Goal: Information Seeking & Learning: Check status

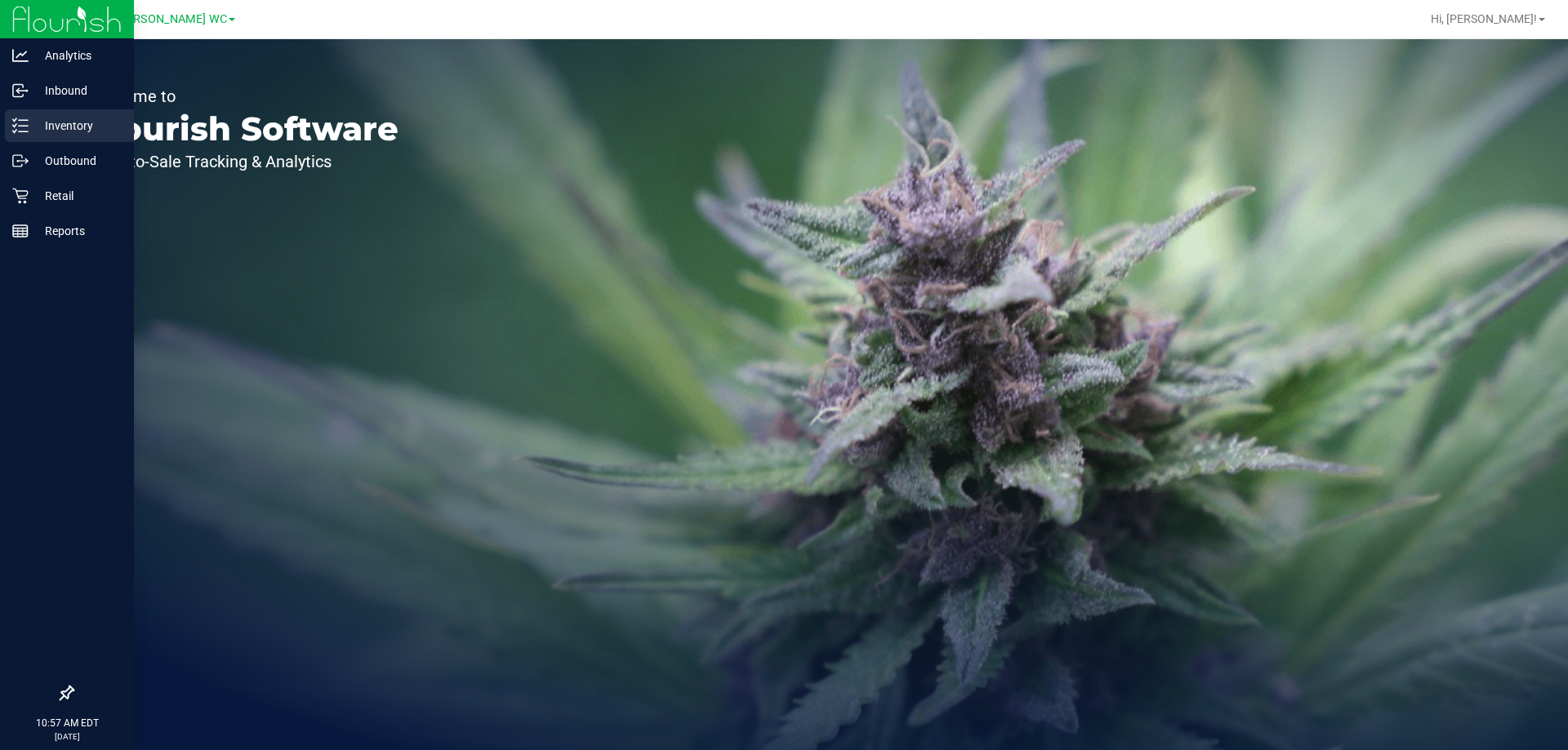
click at [25, 129] on icon at bounding box center [20, 125] width 16 height 16
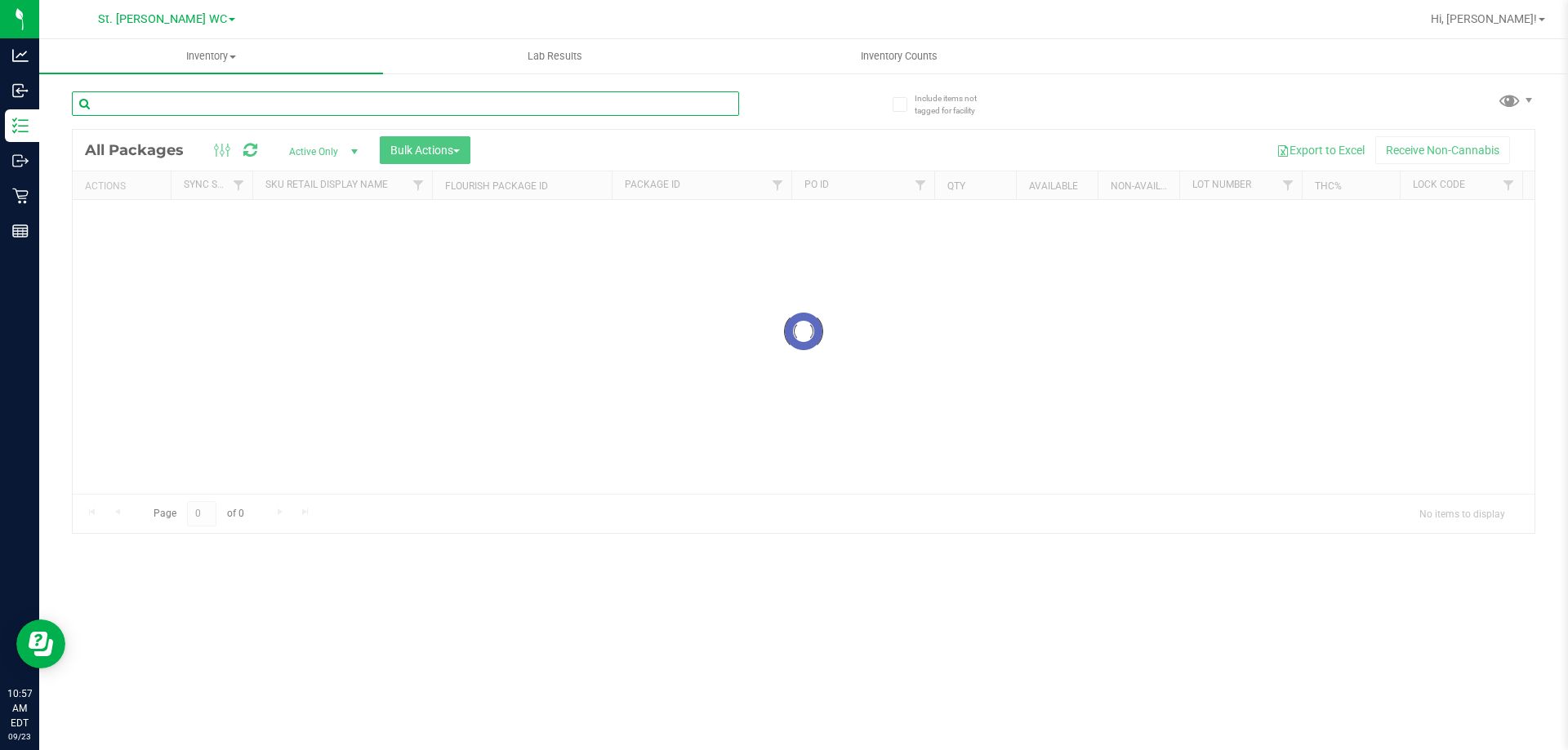
click at [179, 100] on input "text" at bounding box center [405, 104] width 667 height 25
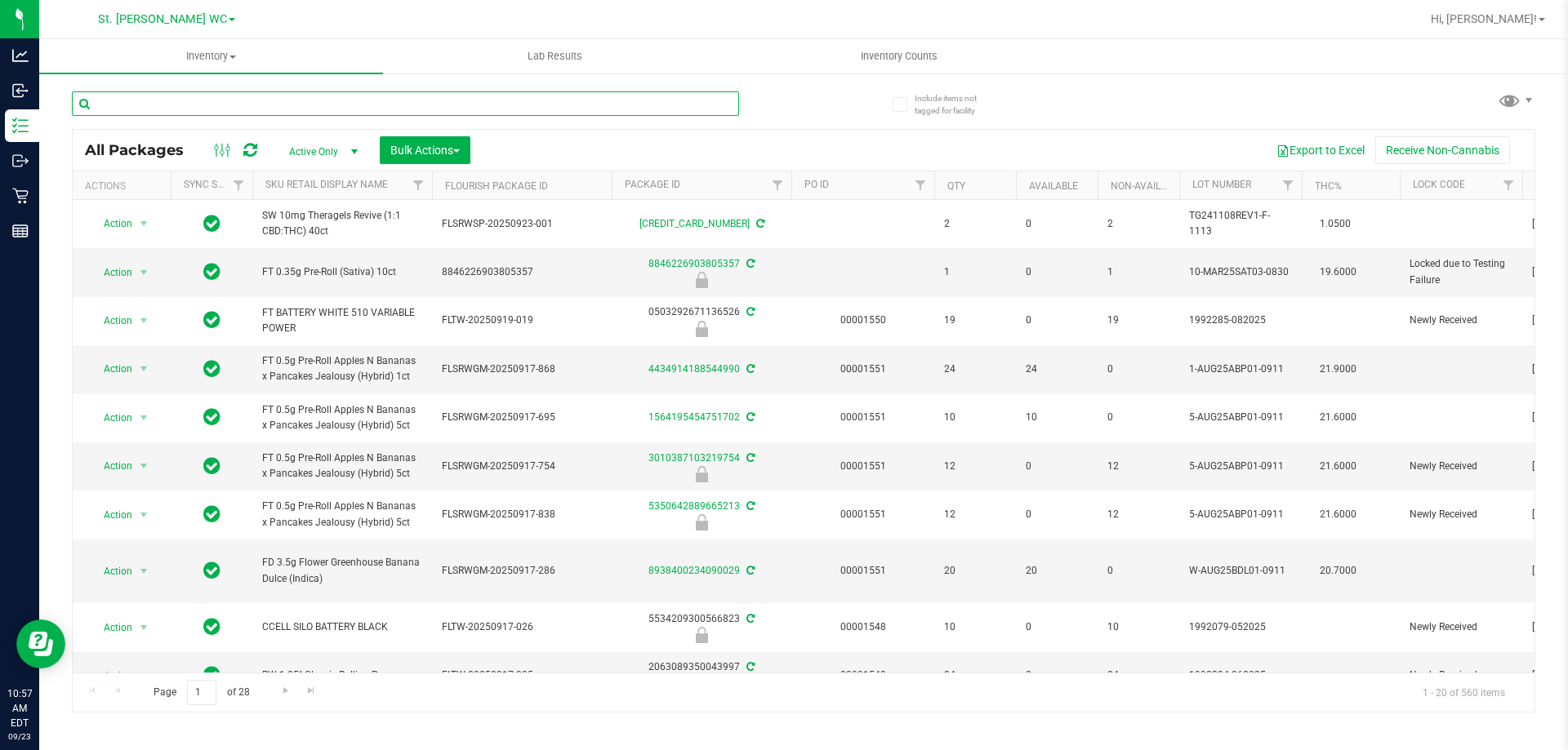
click at [184, 105] on input "text" at bounding box center [405, 104] width 667 height 25
click at [377, 111] on input "text" at bounding box center [405, 104] width 667 height 25
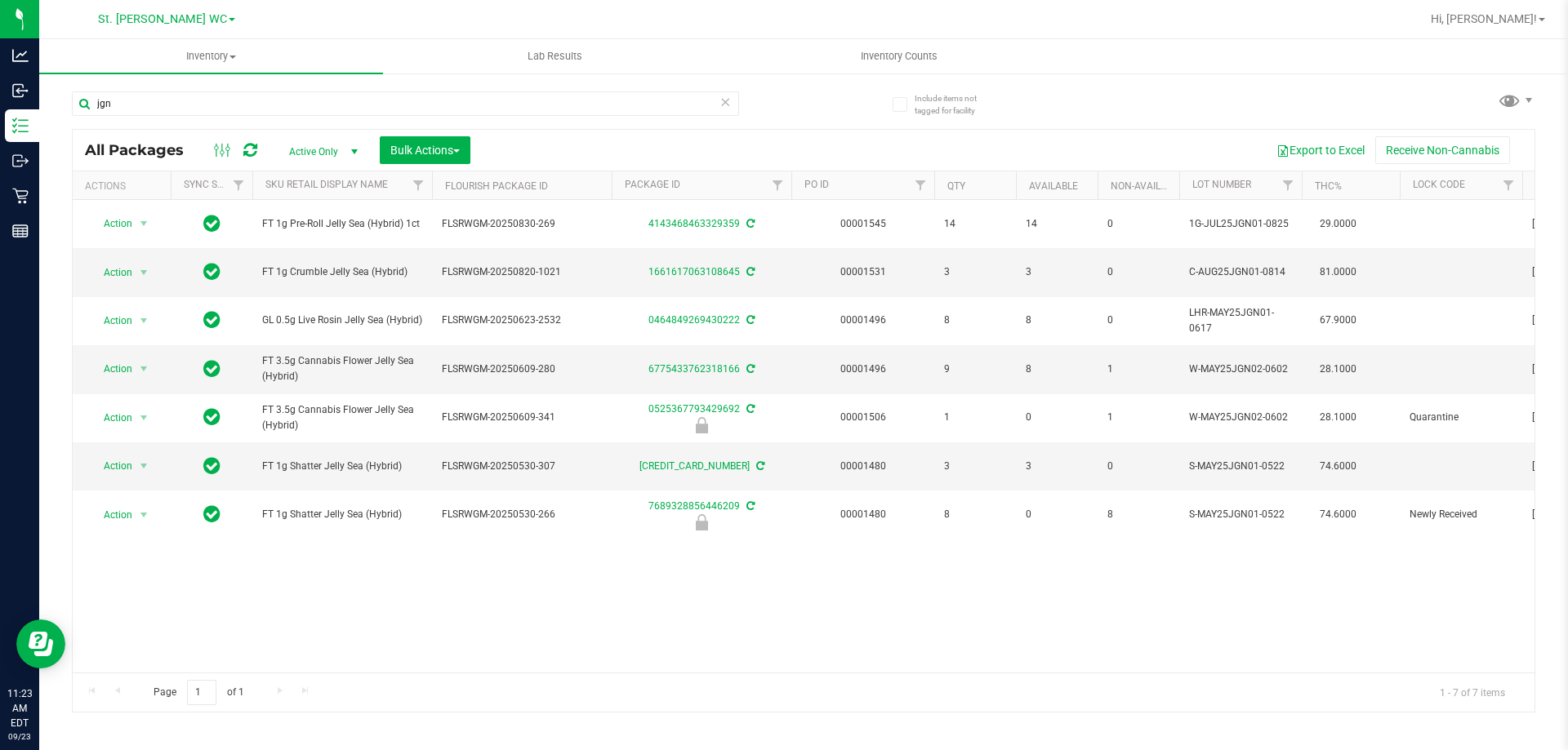
click at [344, 359] on span "FT 3.5g Cannabis Flower Jelly Sea (Hybrid)" at bounding box center [342, 369] width 160 height 31
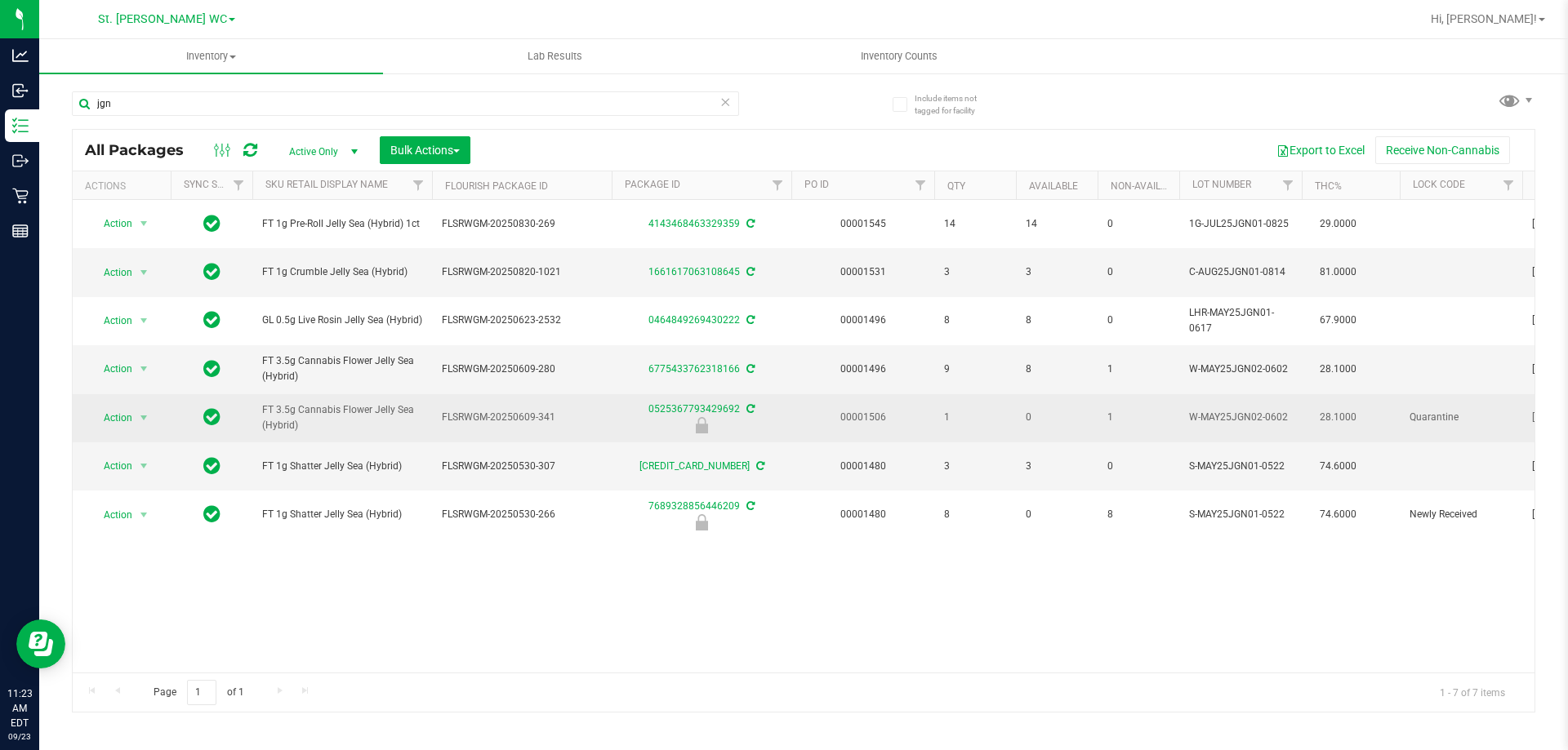
click at [362, 404] on span "FT 3.5g Cannabis Flower Jelly Sea (Hybrid)" at bounding box center [342, 417] width 160 height 31
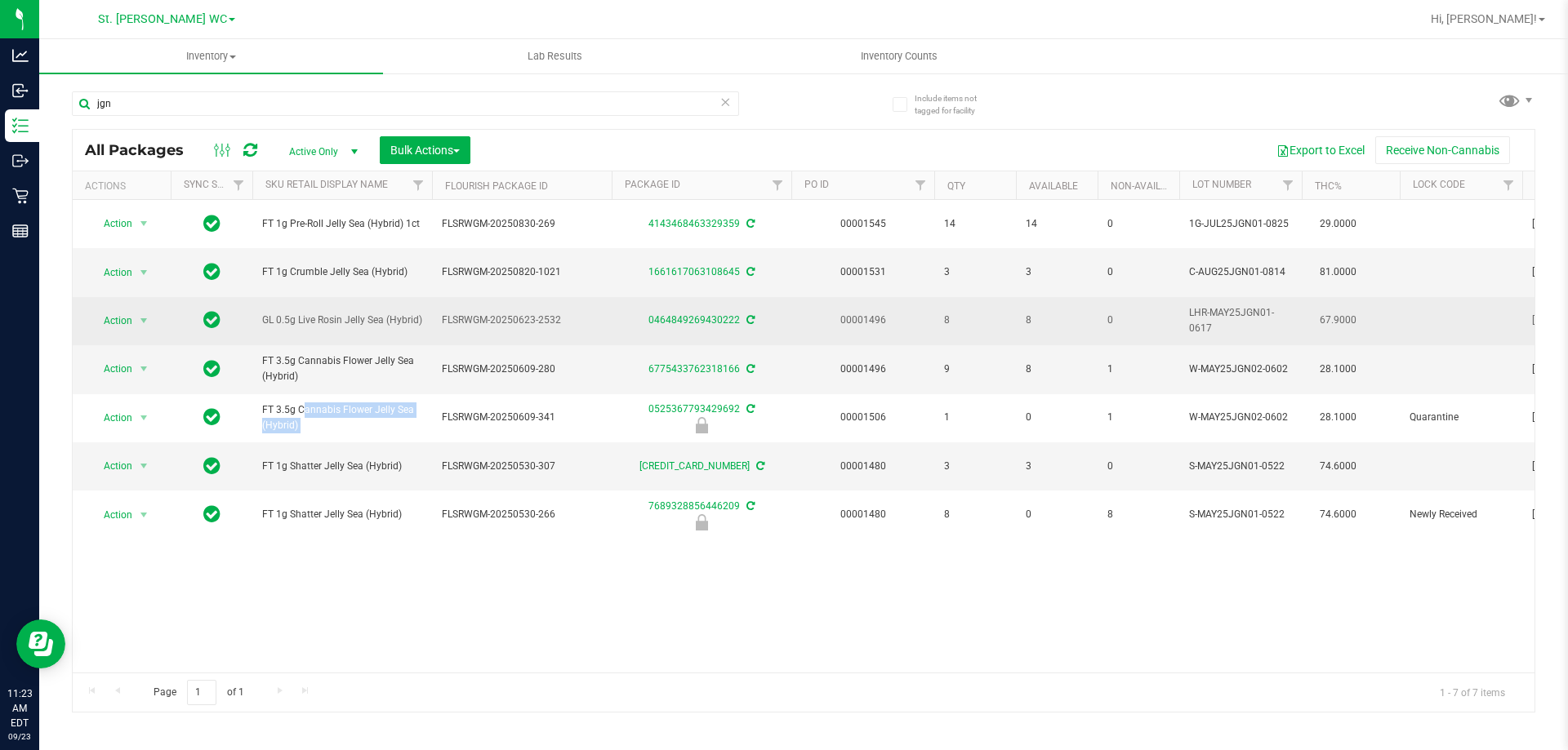
copy tr "FT 3.5g Cannabis Flower Jelly Sea (Hybrid)"
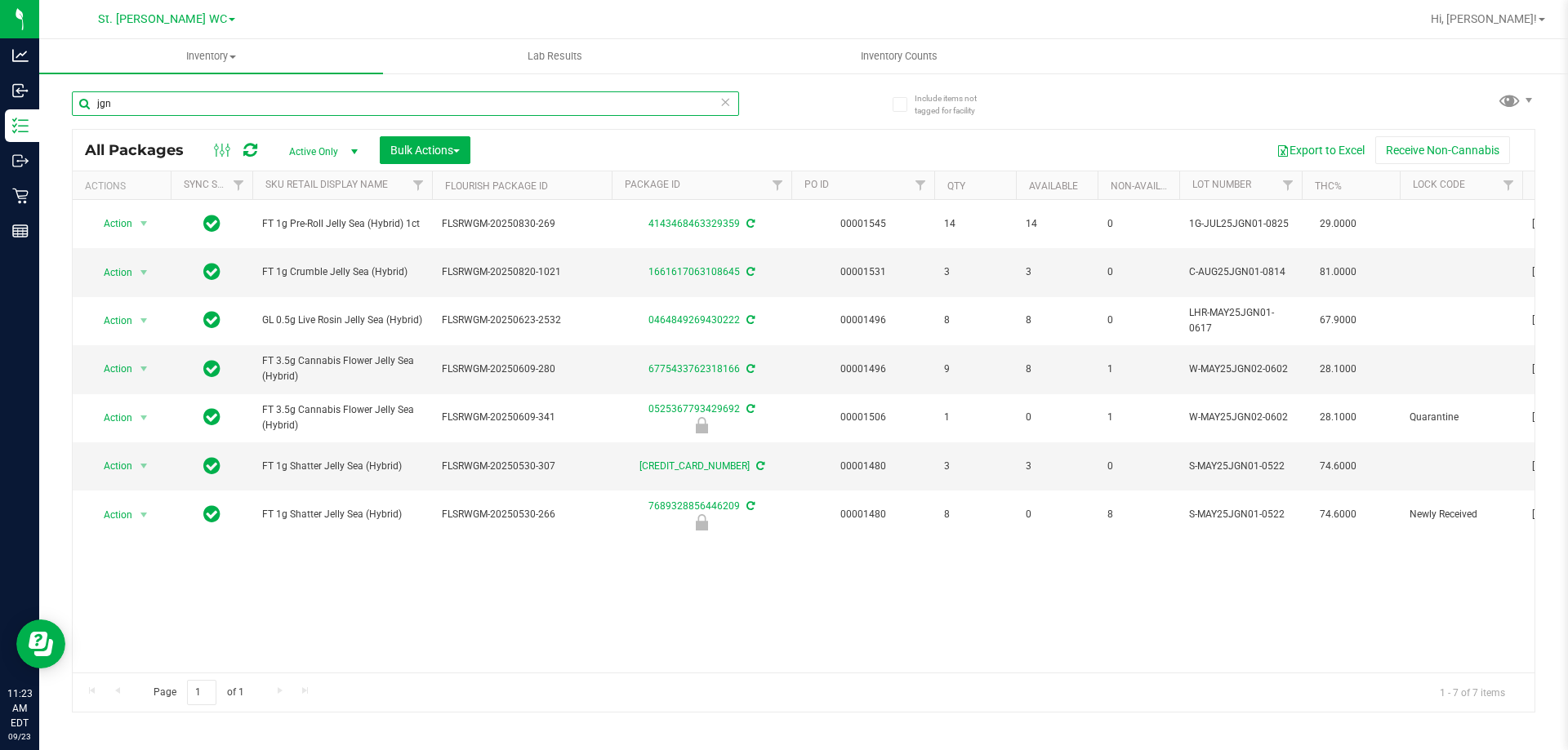
click at [369, 106] on input "jgn" at bounding box center [405, 104] width 667 height 25
paste input "FT 3.5g Cannabis Flower Jelly Sea (Hybrid)"
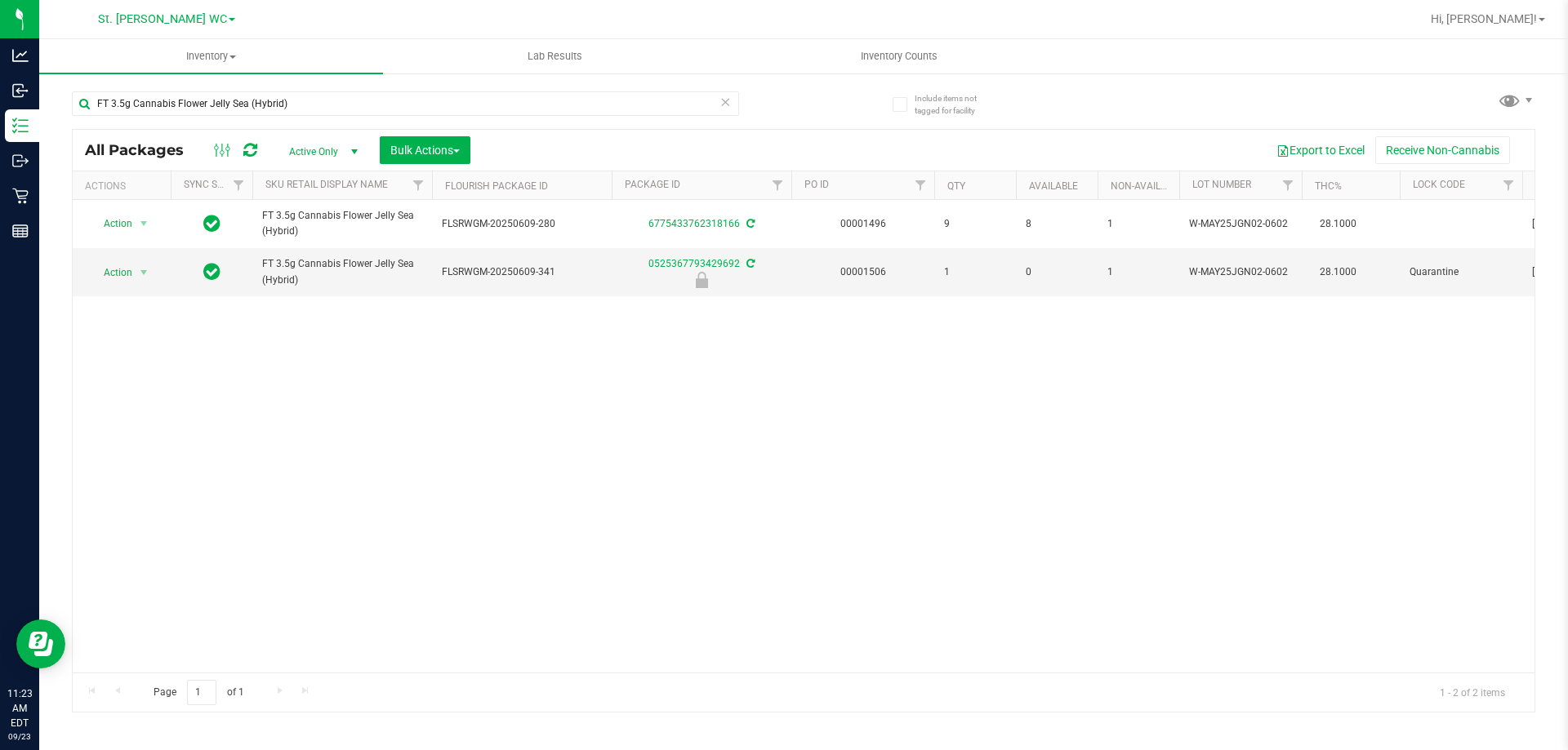
click at [511, 375] on div "Action Action Adjust qty Create package Edit attributes Global inventory Locate…" at bounding box center [804, 436] width 1462 height 473
click at [510, 381] on div "Action Action Adjust qty Create package Edit attributes Global inventory Locate…" at bounding box center [804, 436] width 1462 height 473
click at [267, 477] on div "Action Action Adjust qty Create package Edit attributes Global inventory Locate…" at bounding box center [804, 436] width 1462 height 473
click at [265, 482] on div "Action Action Adjust qty Create package Edit attributes Global inventory Locate…" at bounding box center [804, 436] width 1462 height 473
click at [373, 92] on input "FT 3.5g Cannabis Flower Jelly Sea (Hybrid)" at bounding box center [405, 104] width 667 height 25
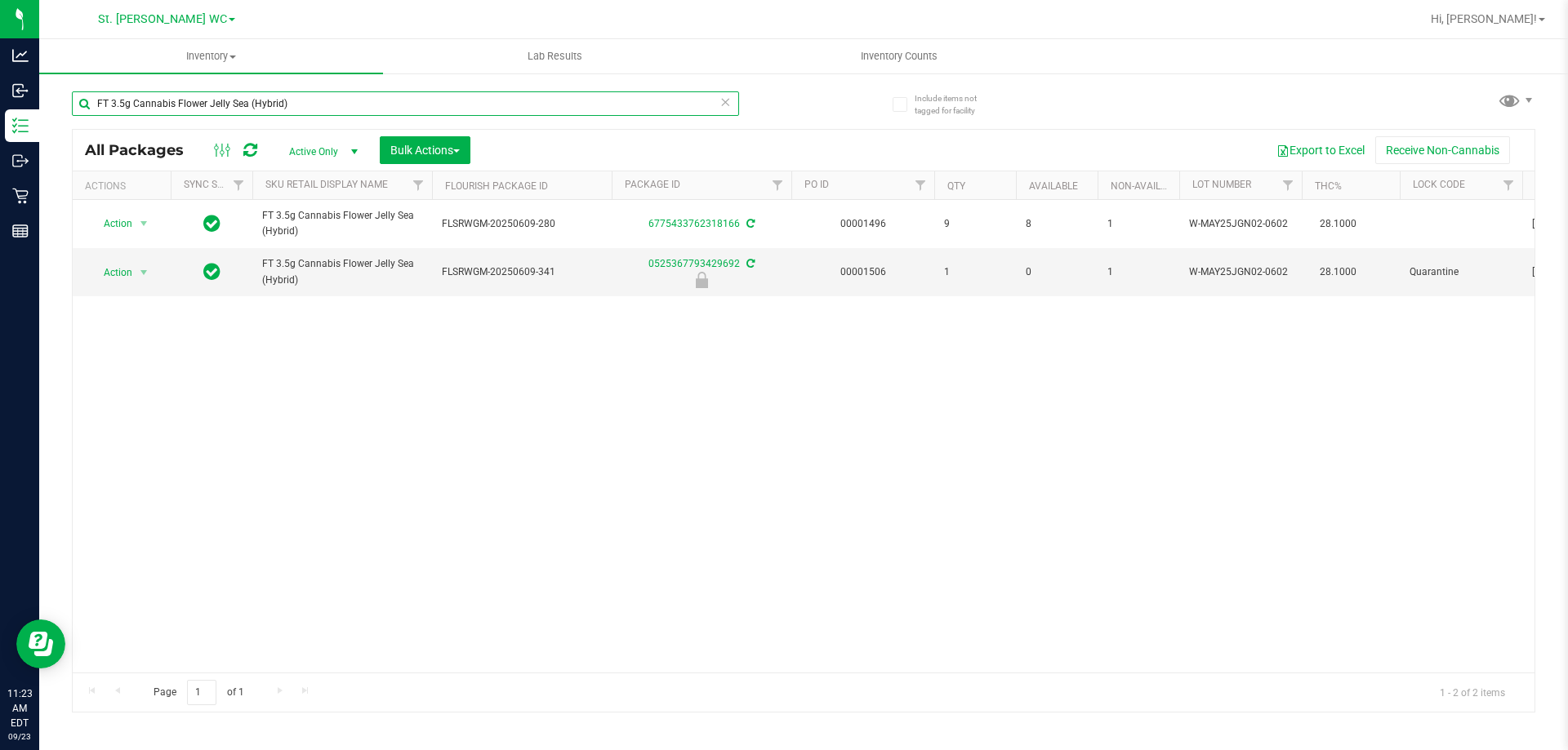
click at [373, 92] on input "FT 3.5g Cannabis Flower Jelly Sea (Hybrid)" at bounding box center [405, 104] width 667 height 25
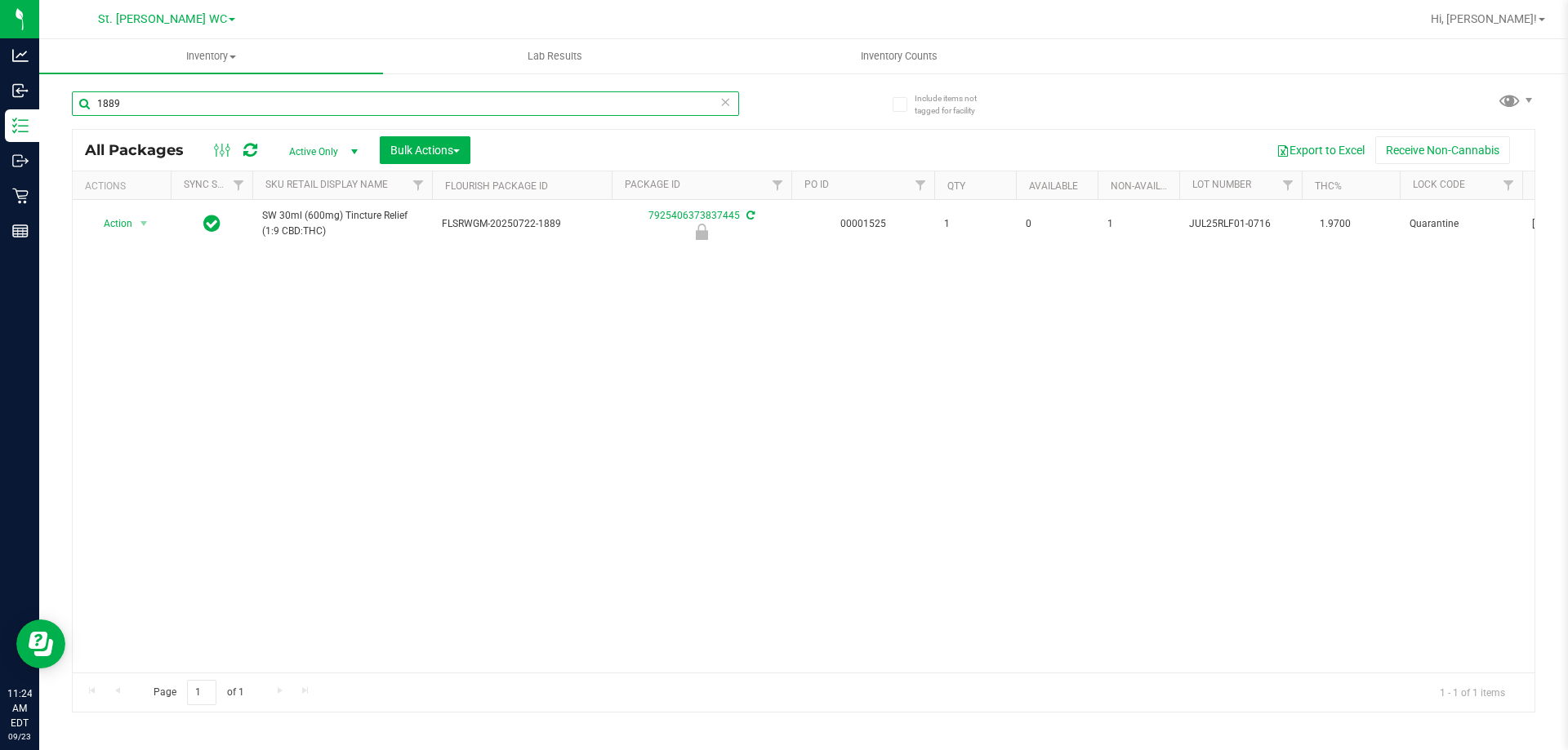
click at [325, 112] on input "1889" at bounding box center [405, 104] width 667 height 25
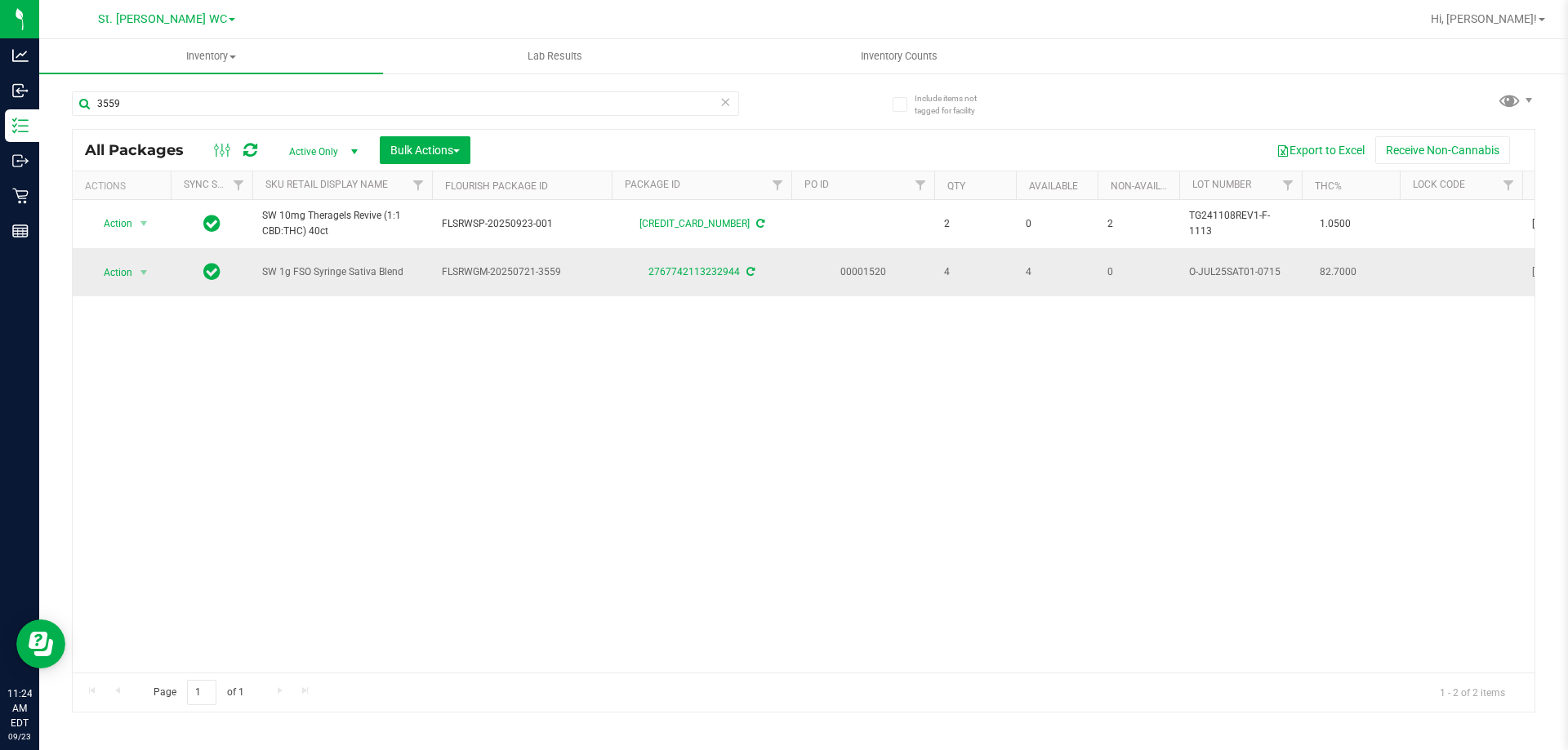
click at [326, 274] on span "SW 1g FSO Syringe Sativa Blend" at bounding box center [342, 273] width 160 height 15
copy tr "SW 1g FSO Syringe Sativa Blend"
click at [209, 107] on input "3559" at bounding box center [405, 104] width 667 height 25
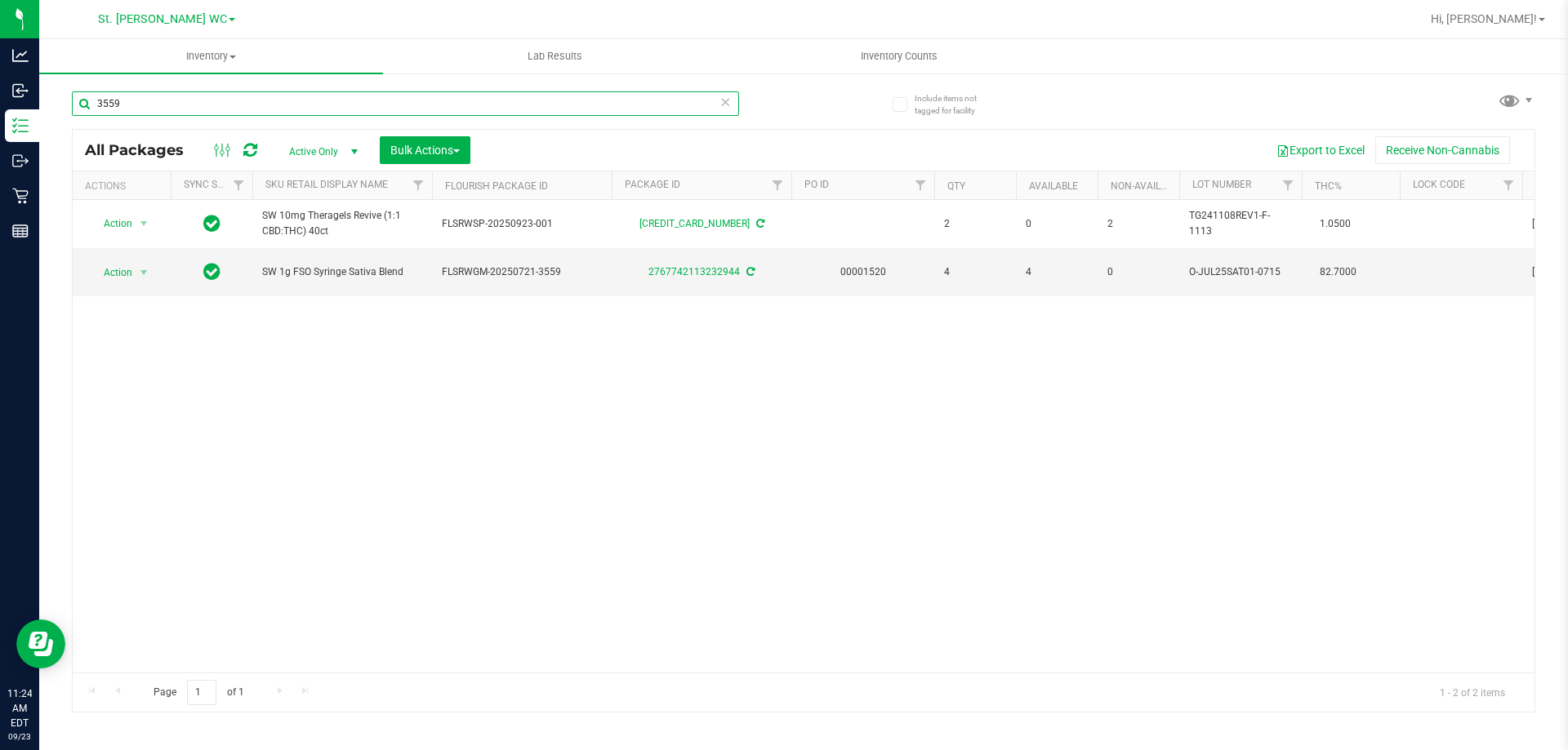
click at [209, 107] on input "3559" at bounding box center [405, 104] width 667 height 25
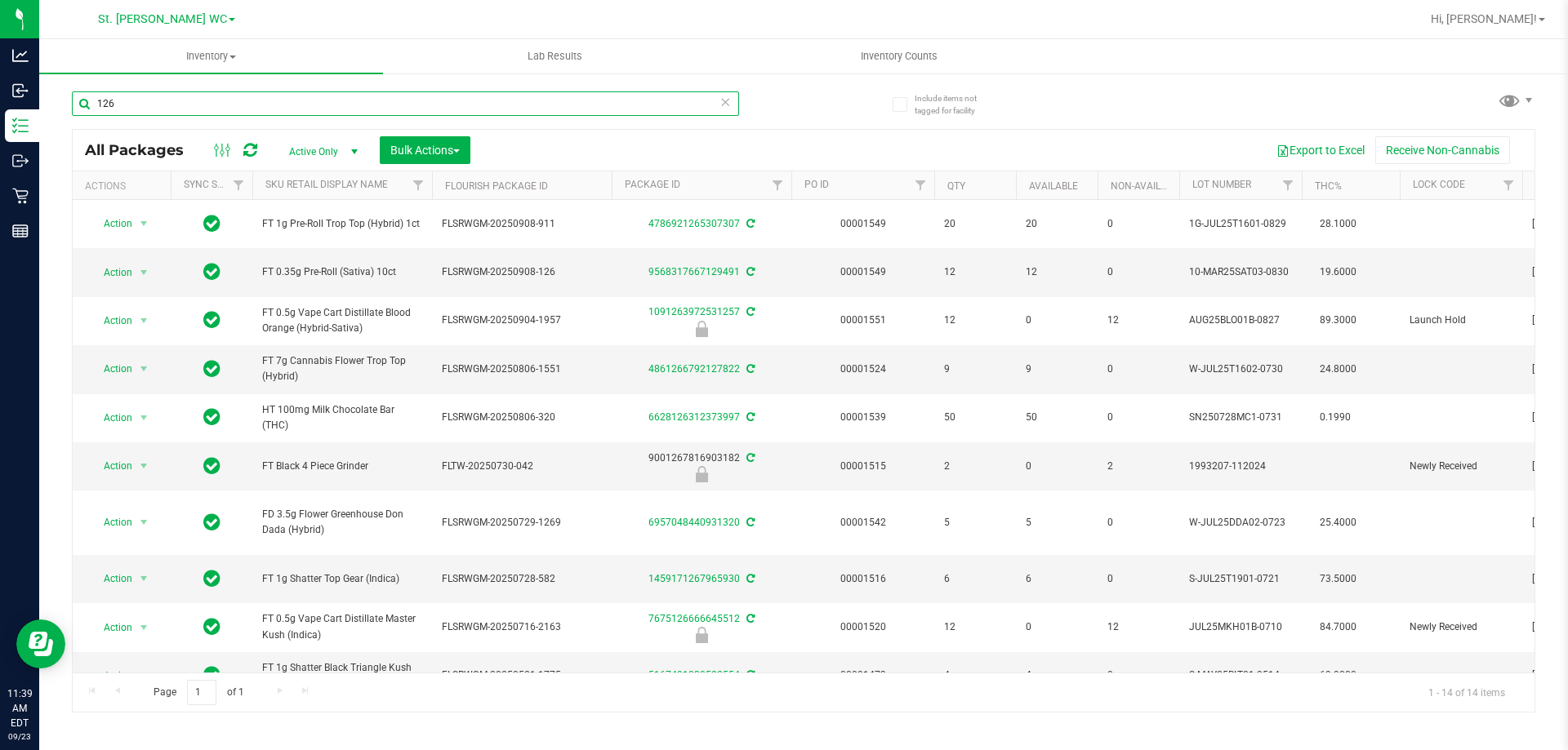
click at [355, 103] on input "126" at bounding box center [405, 104] width 667 height 25
click at [354, 106] on input "126" at bounding box center [405, 104] width 667 height 25
click at [353, 111] on input "126" at bounding box center [405, 104] width 667 height 25
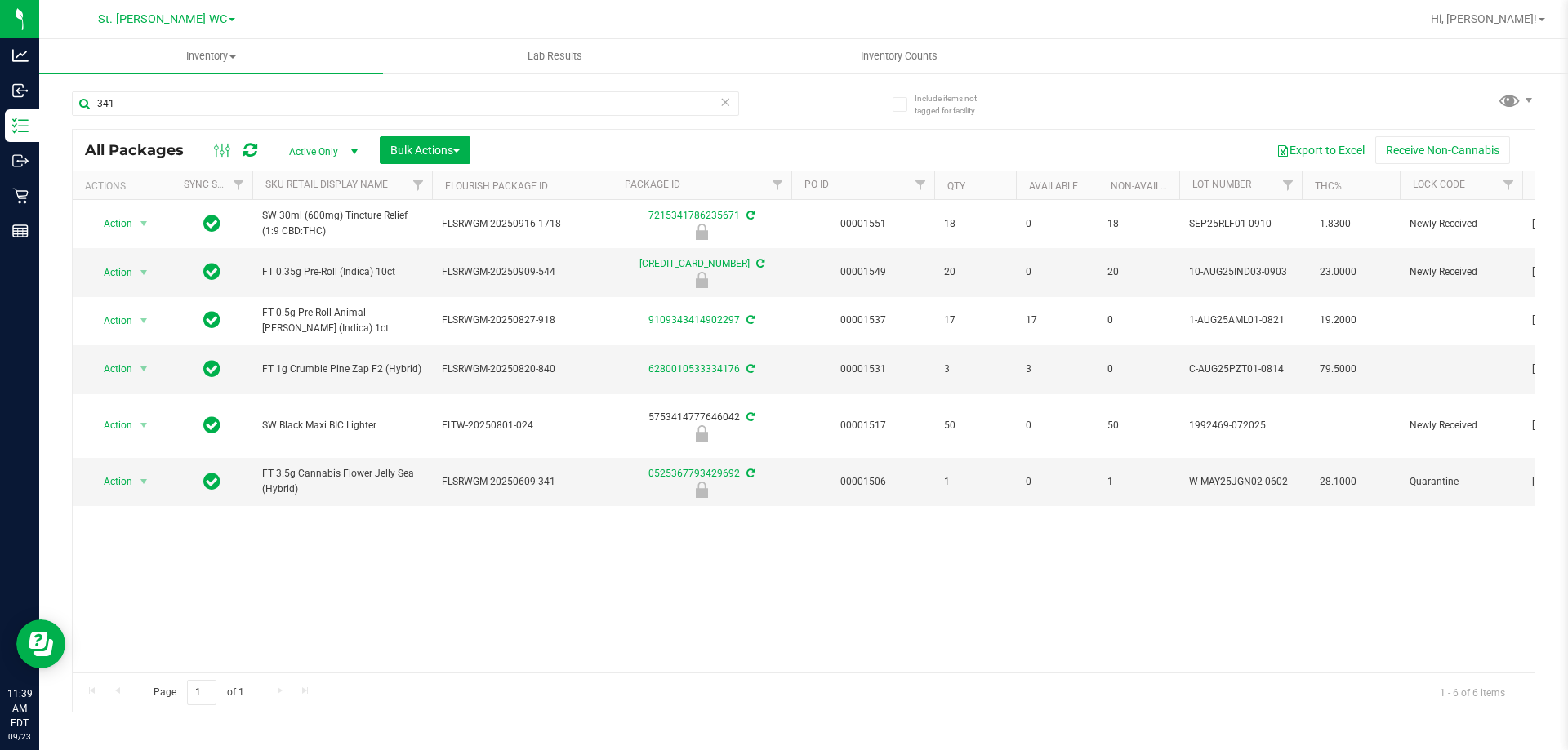
click at [358, 471] on span "FT 3.5g Cannabis Flower Jelly Sea (Hybrid)" at bounding box center [342, 481] width 160 height 31
copy tr "FT 3.5g Cannabis Flower Jelly Sea (Hybrid)"
click at [275, 101] on input "341" at bounding box center [405, 104] width 667 height 25
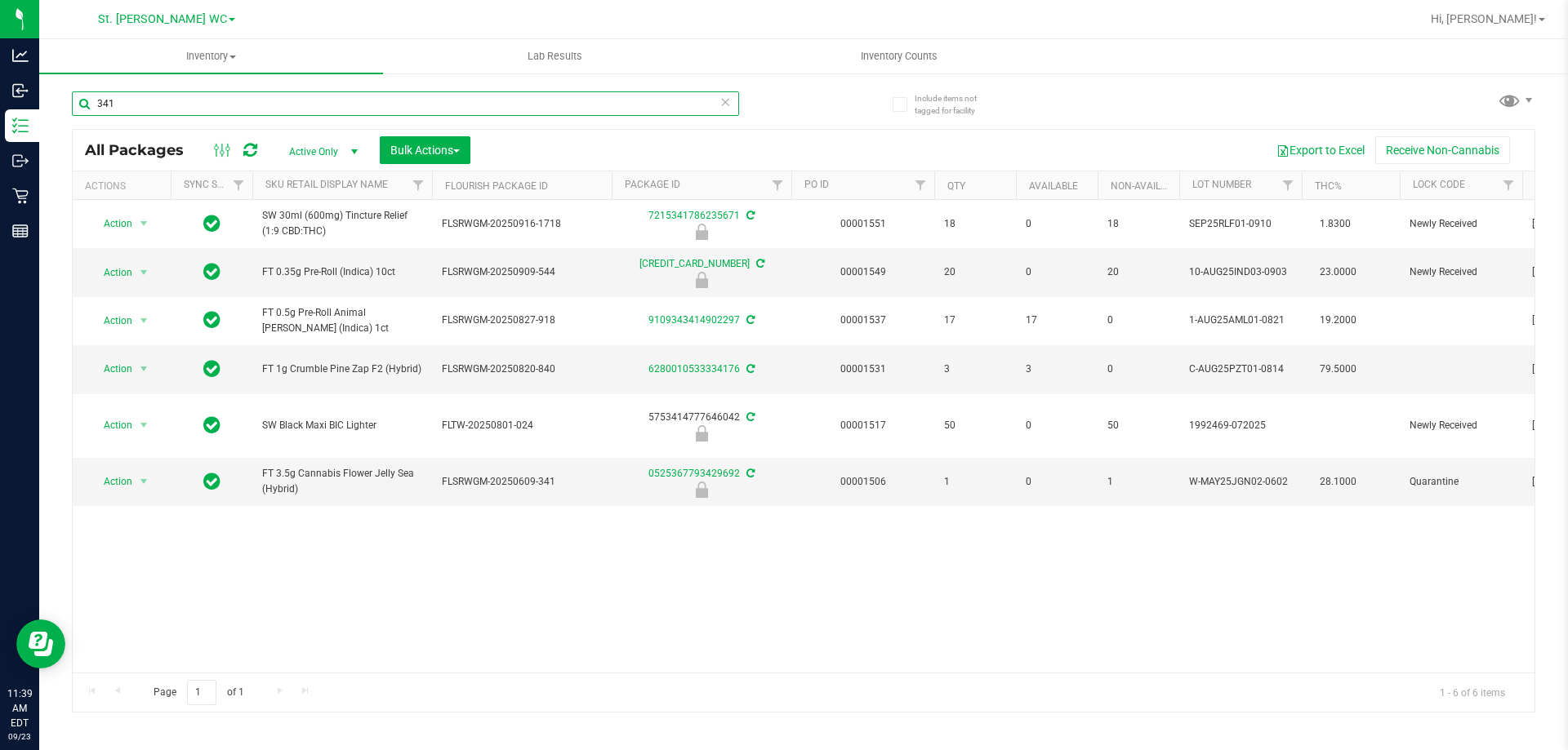
click at [275, 101] on input "341" at bounding box center [405, 104] width 667 height 25
paste input "FT 3.5g Cannabis Flower Jelly Sea (Hybrid)"
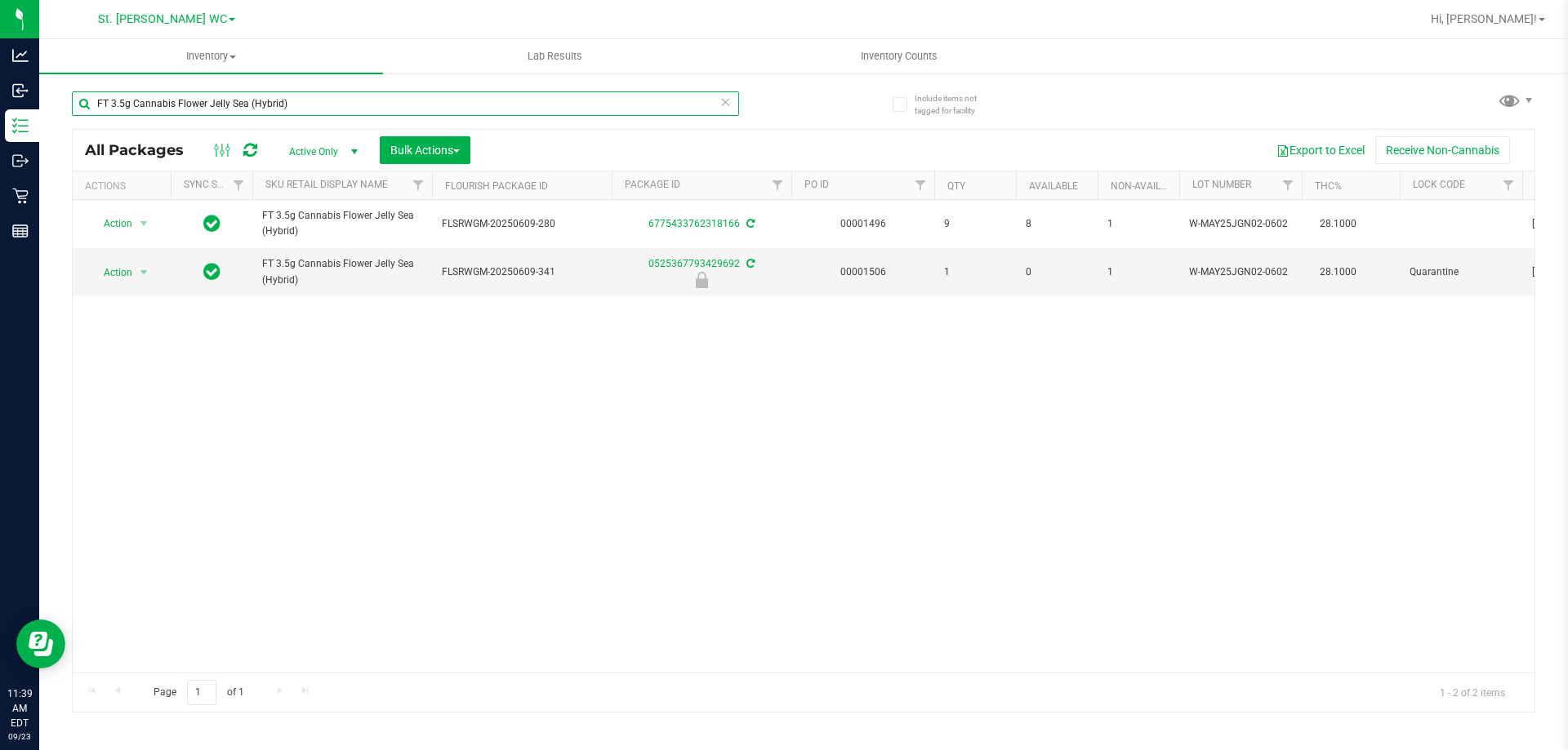
type input "FT 3.5g Cannabis Flower Jelly Sea (Hybrid)"
click at [550, 376] on div "Action Action Adjust qty Create package Edit attributes Global inventory Locate…" at bounding box center [804, 436] width 1462 height 473
click at [153, 272] on span "select" at bounding box center [144, 273] width 20 height 23
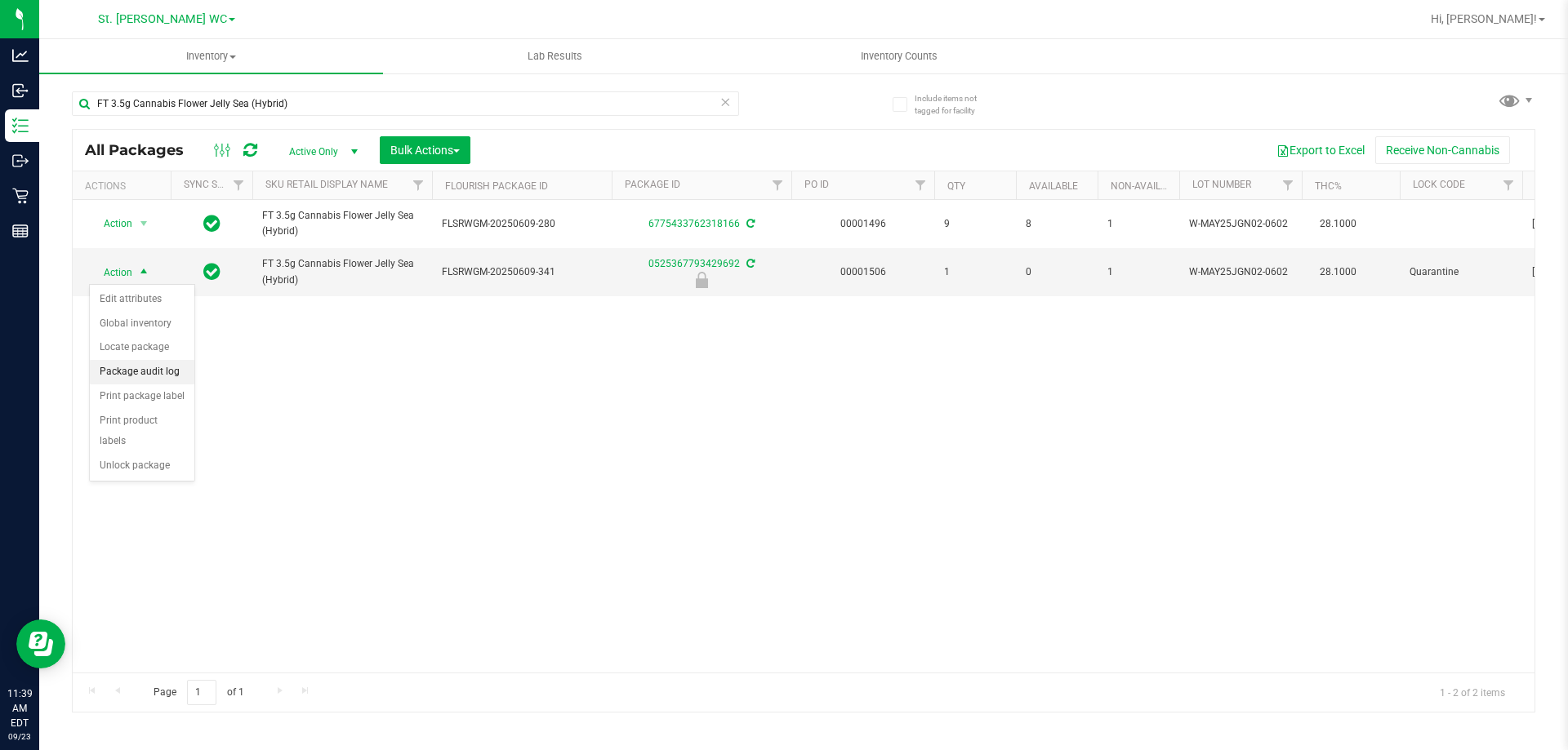
click at [166, 376] on li "Package audit log" at bounding box center [142, 373] width 105 height 25
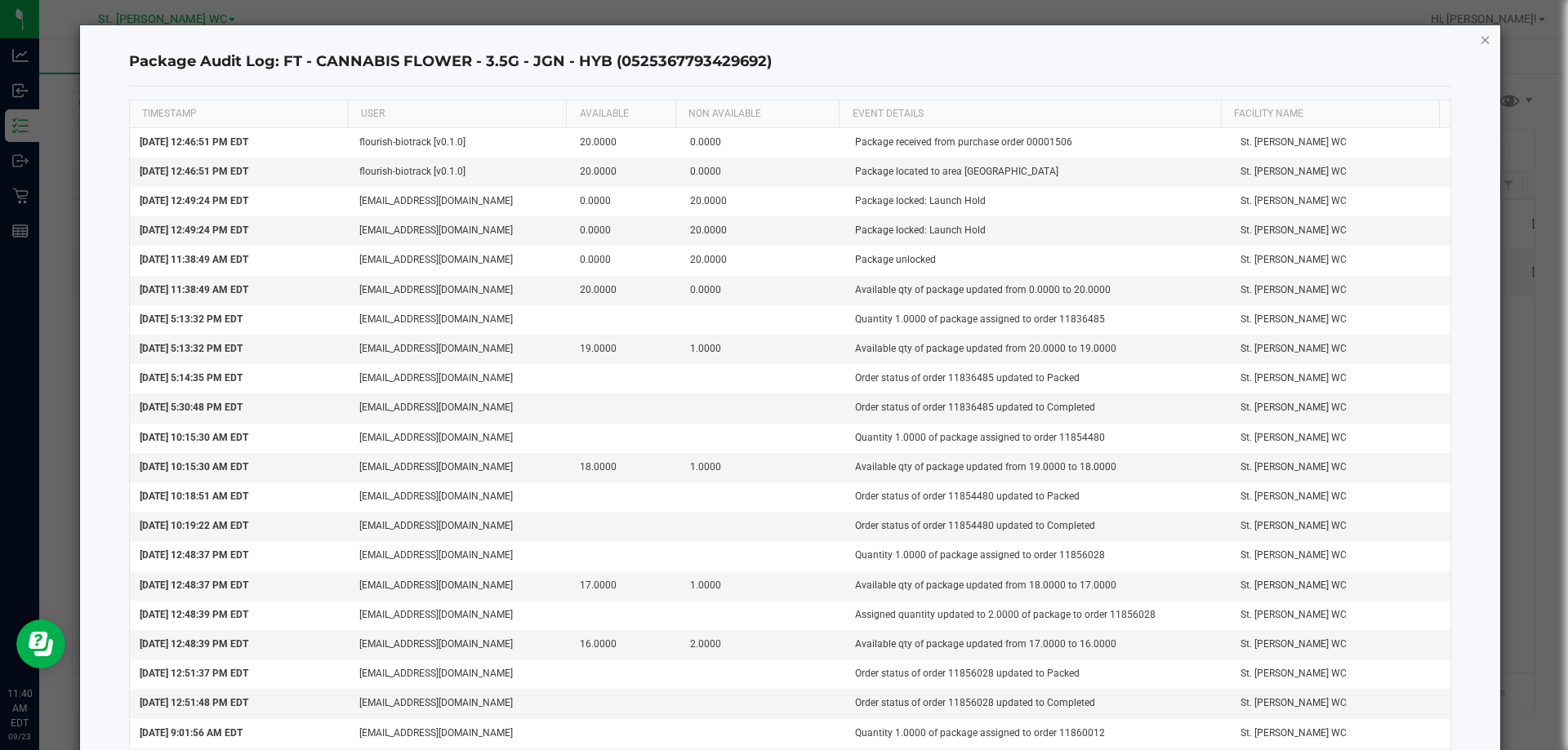
click at [1480, 43] on icon "button" at bounding box center [1486, 39] width 11 height 20
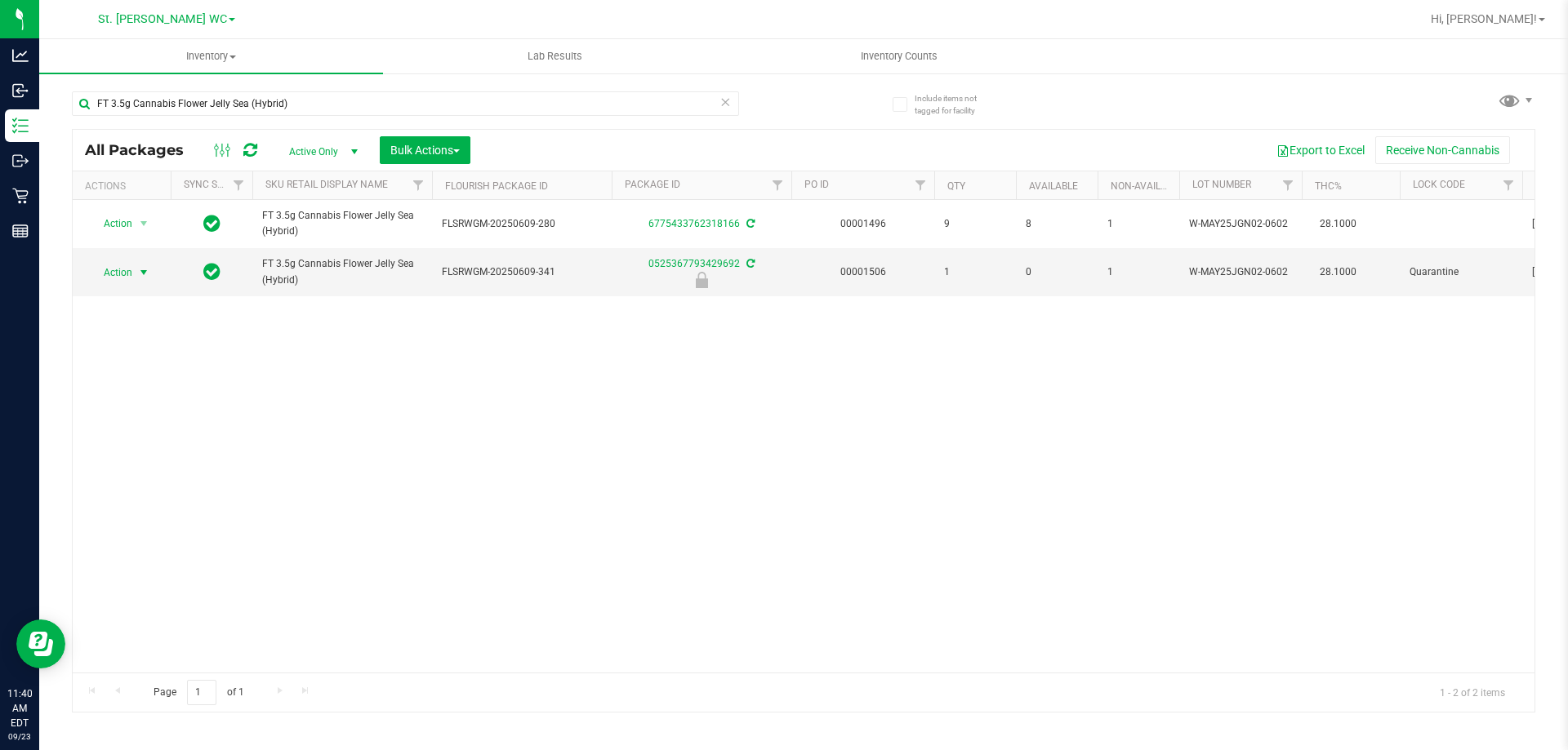
click at [640, 525] on div "Action Action Adjust qty Create package Edit attributes Global inventory Locate…" at bounding box center [804, 436] width 1462 height 473
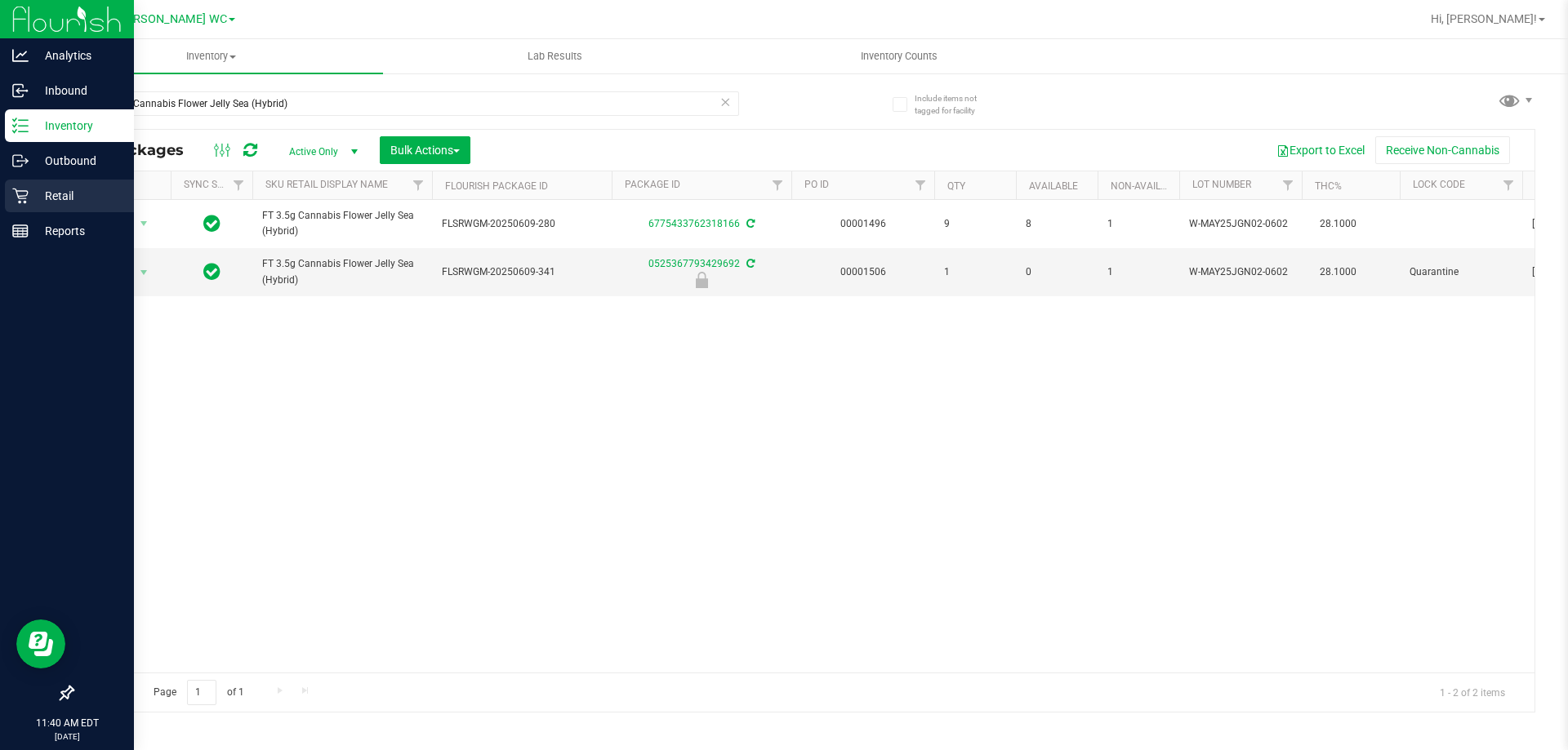
click at [30, 209] on div "Retail" at bounding box center [69, 196] width 129 height 32
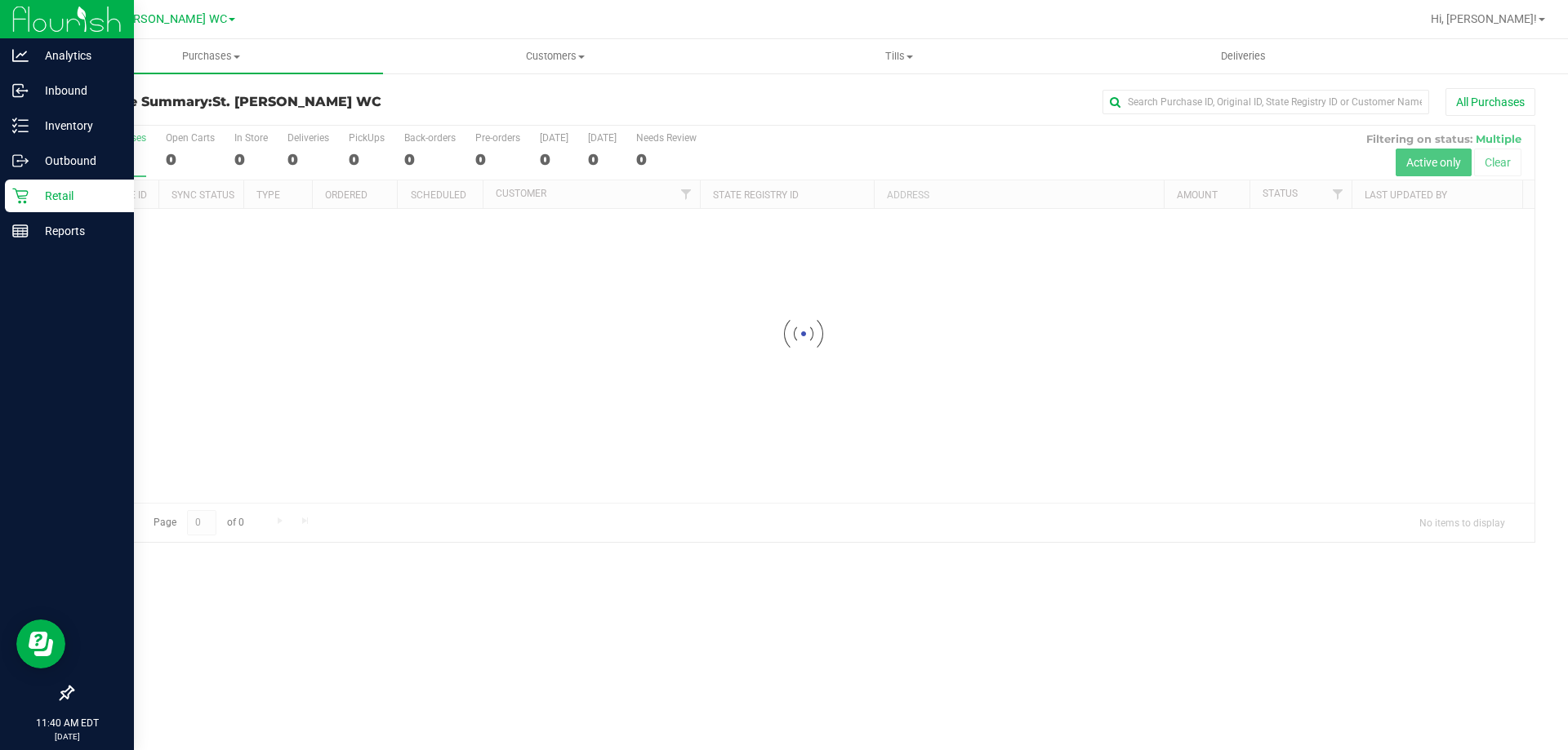
click at [396, 454] on div at bounding box center [804, 334] width 1462 height 416
